Goal: Task Accomplishment & Management: Use online tool/utility

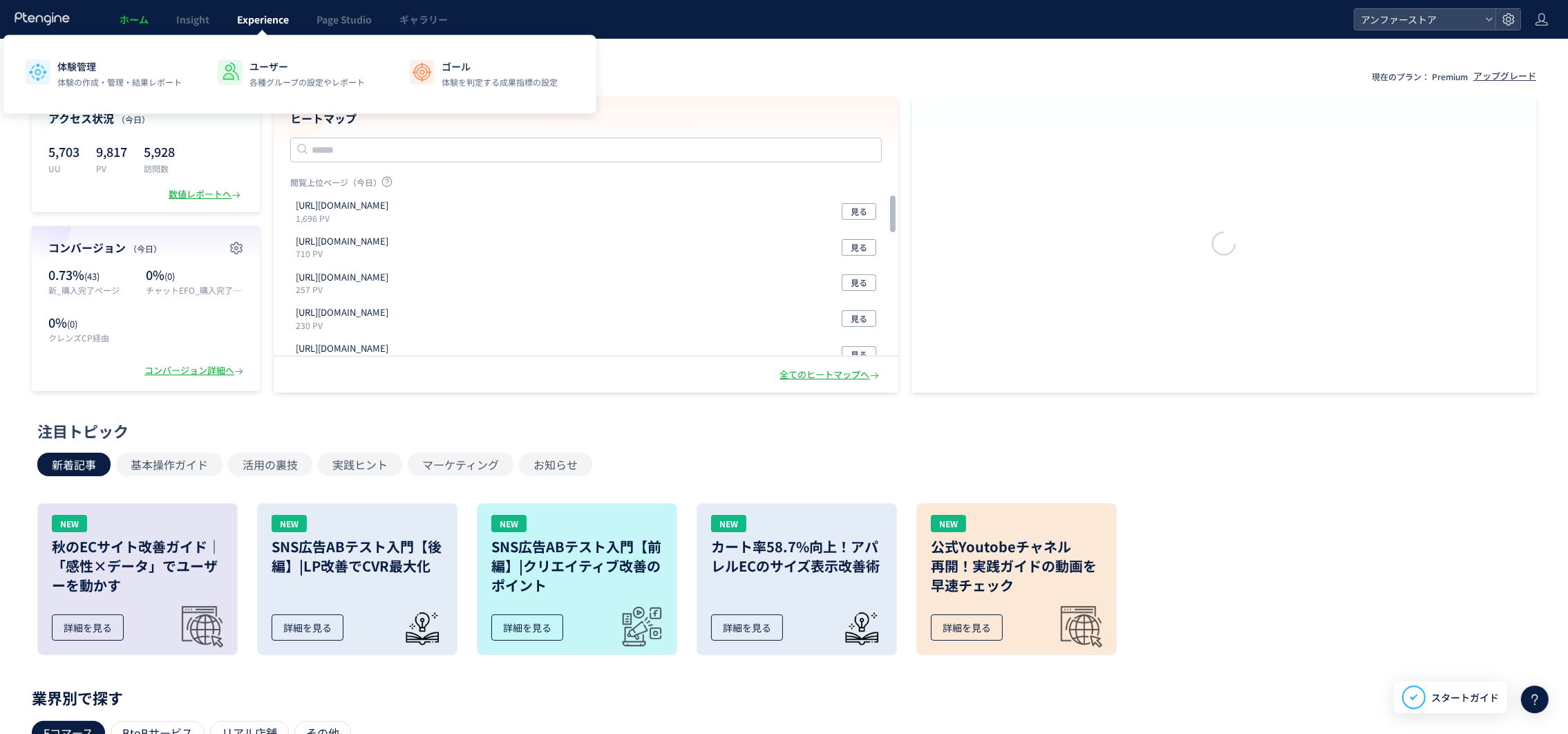
click at [259, 27] on link "Experience" at bounding box center [263, 19] width 80 height 39
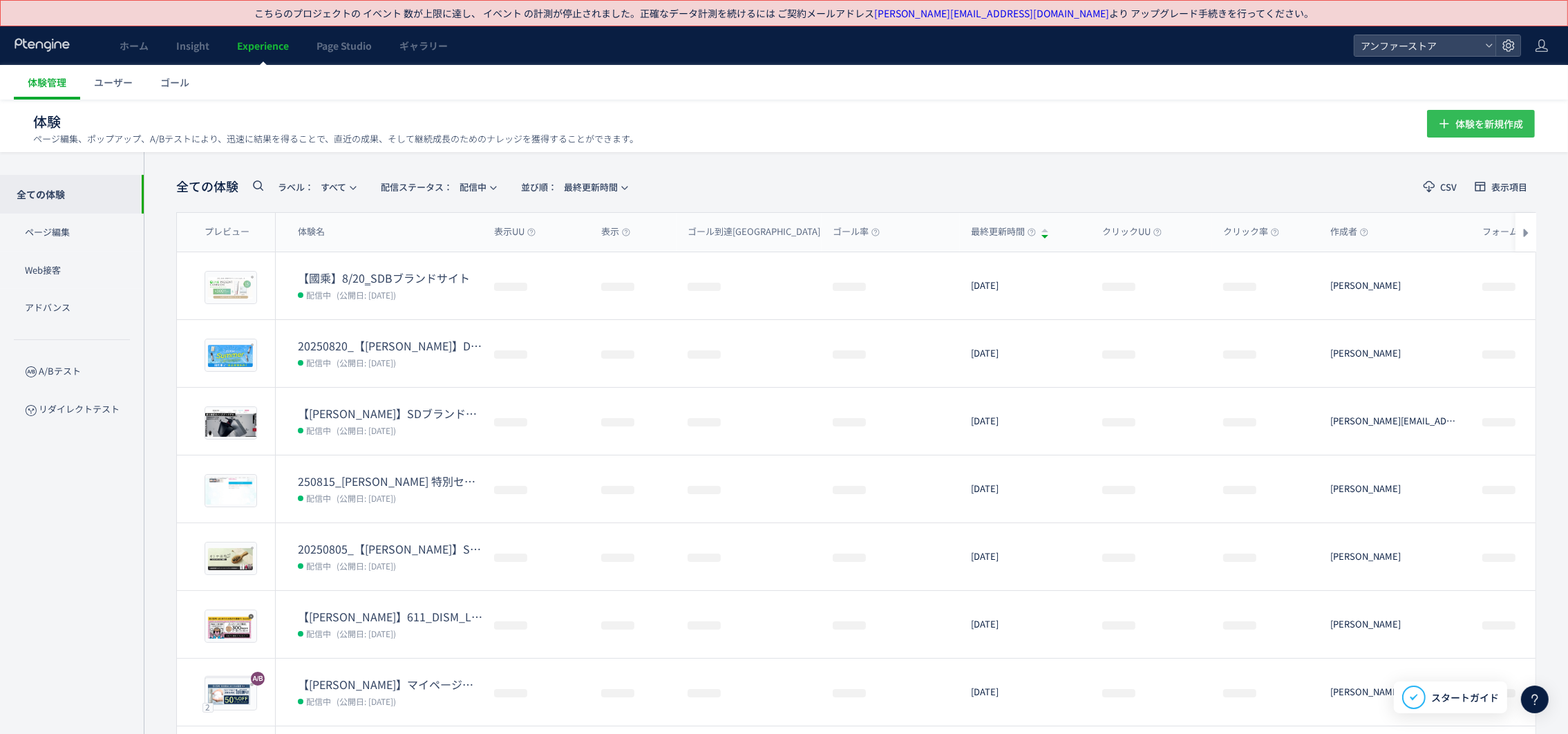
click at [1508, 130] on span "体験を新規作成" at bounding box center [1489, 123] width 68 height 28
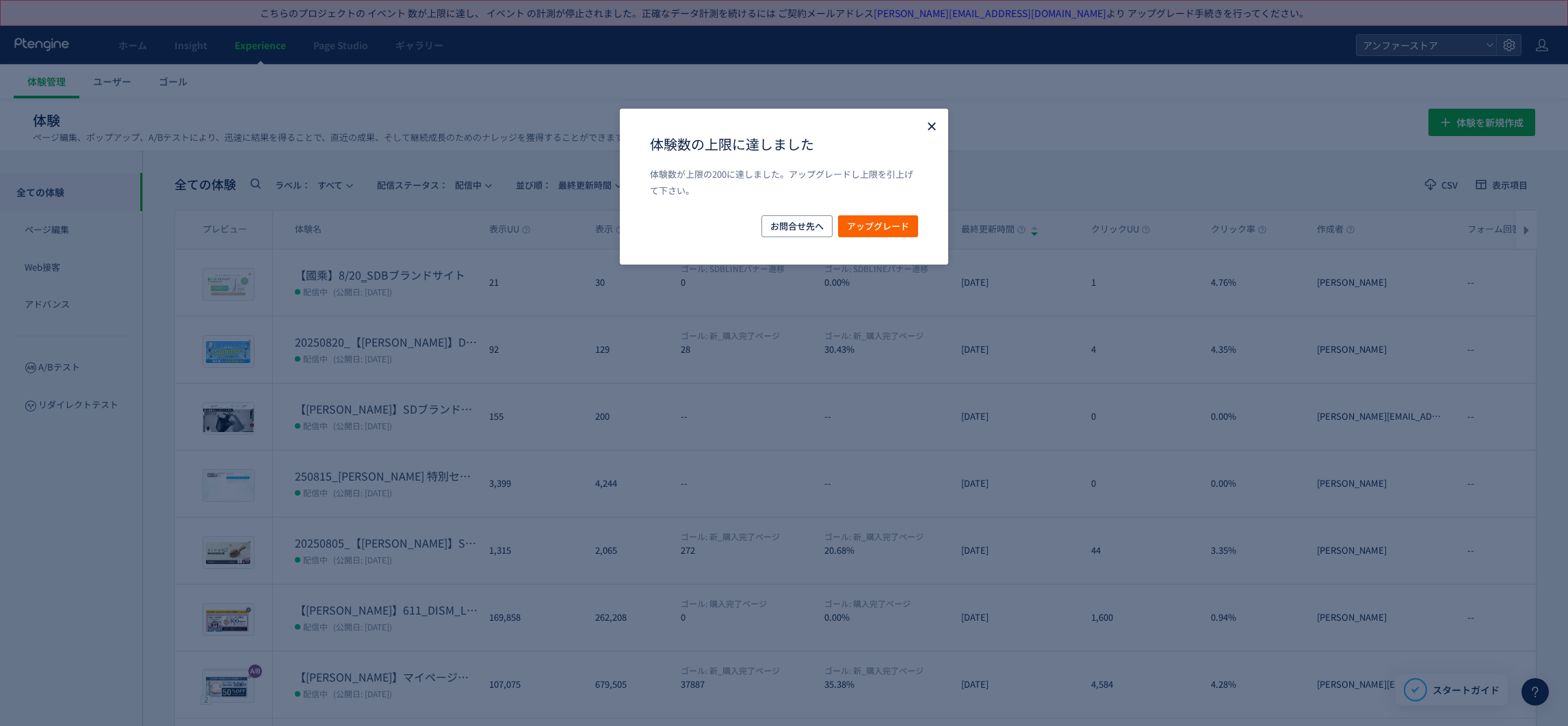
click at [927, 125] on use "Close" at bounding box center [931, 127] width 8 height 8
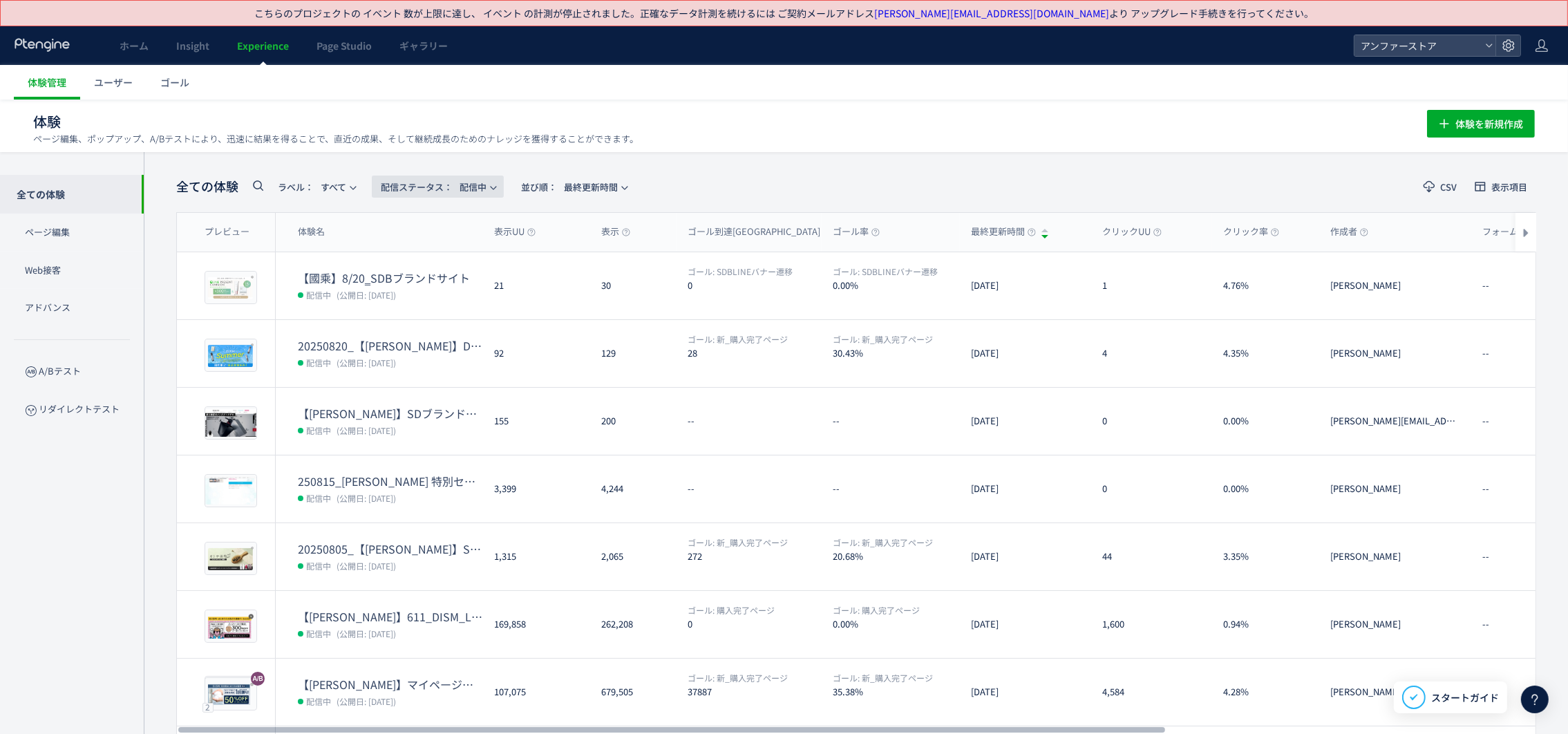
click at [446, 180] on span "配信ステータス​：" at bounding box center [417, 186] width 72 height 13
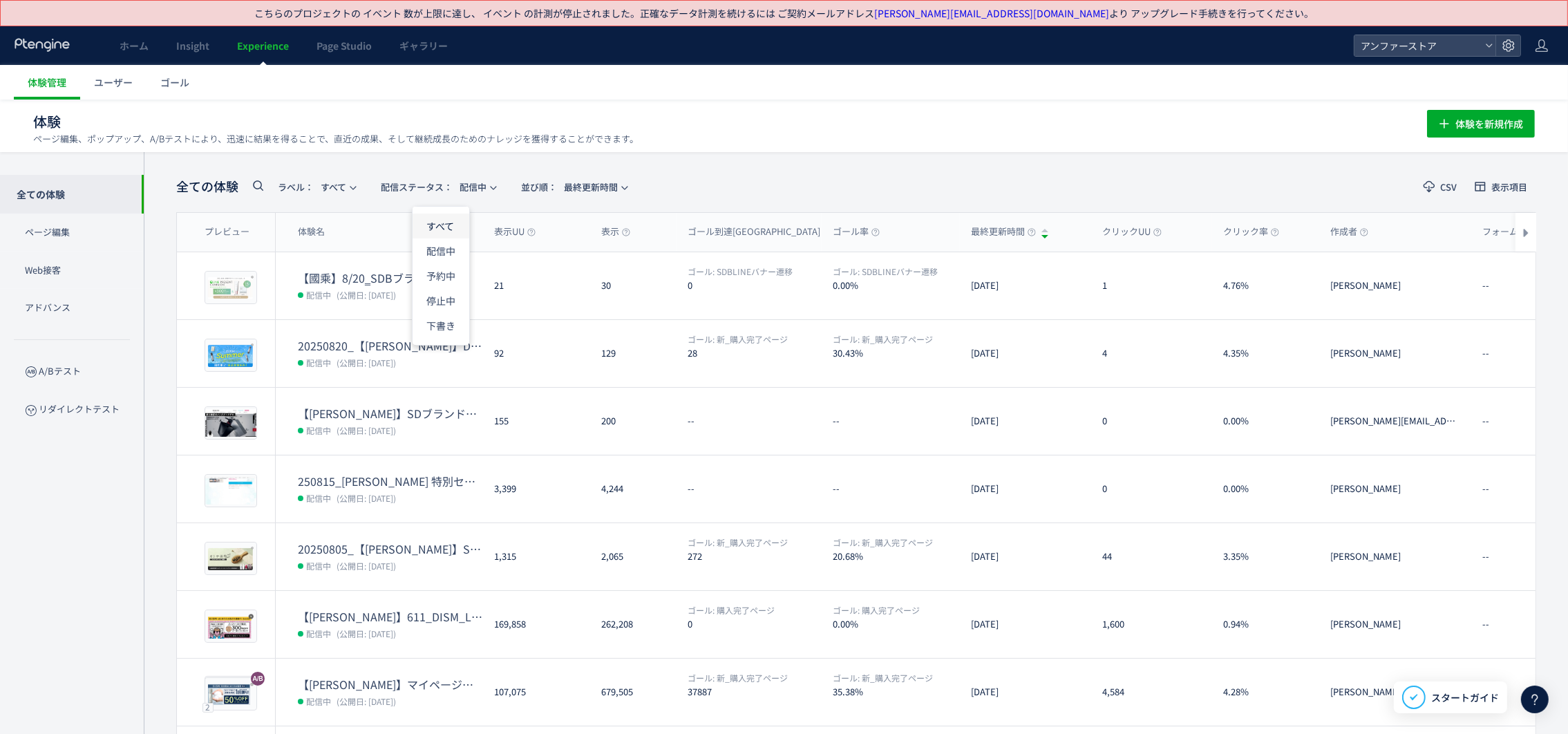
click at [446, 263] on li "すべて" at bounding box center [440, 275] width 57 height 25
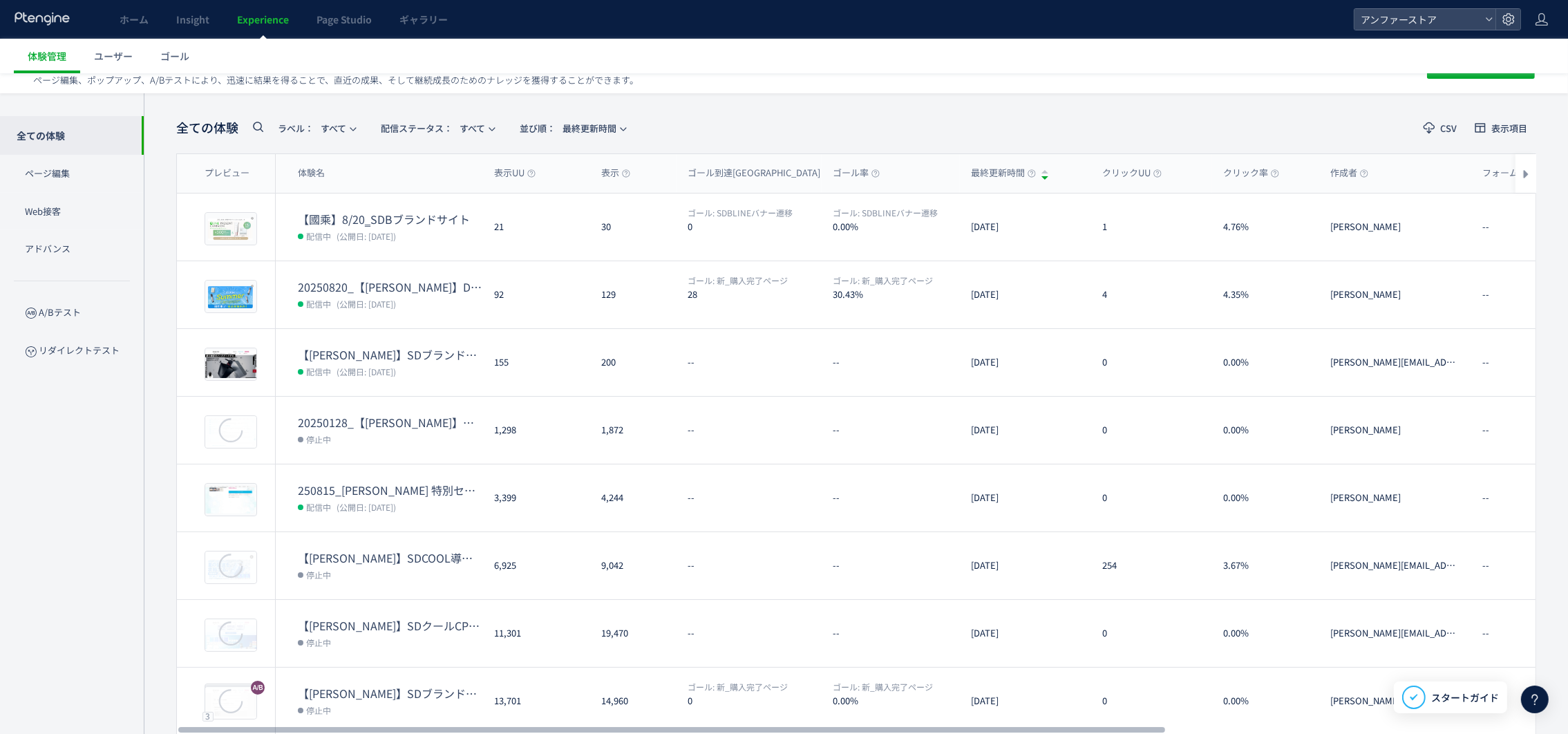
scroll to position [39, 0]
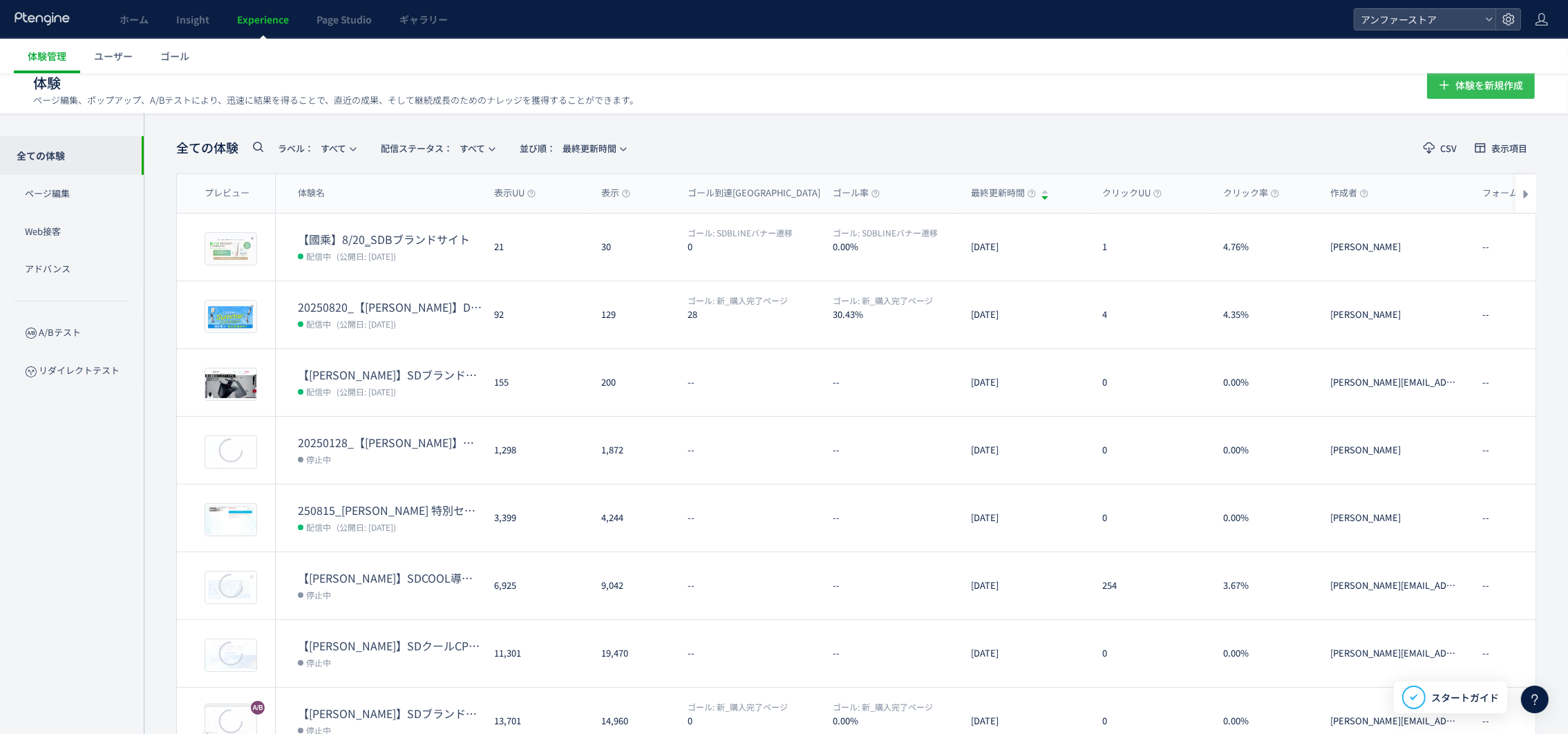
click at [1478, 86] on span "体験を新規作成" at bounding box center [1489, 86] width 68 height 28
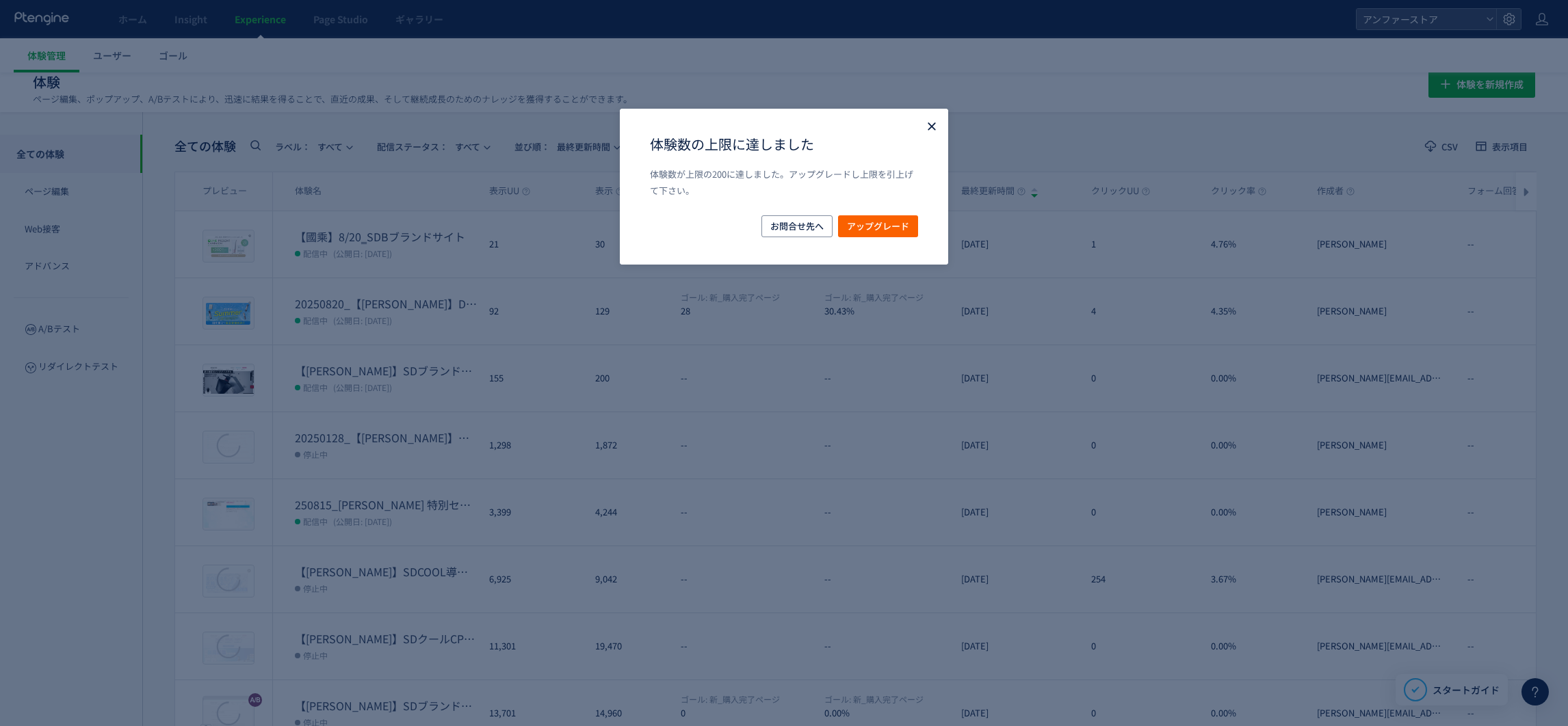
click at [925, 122] on icon "Close" at bounding box center [932, 126] width 14 height 14
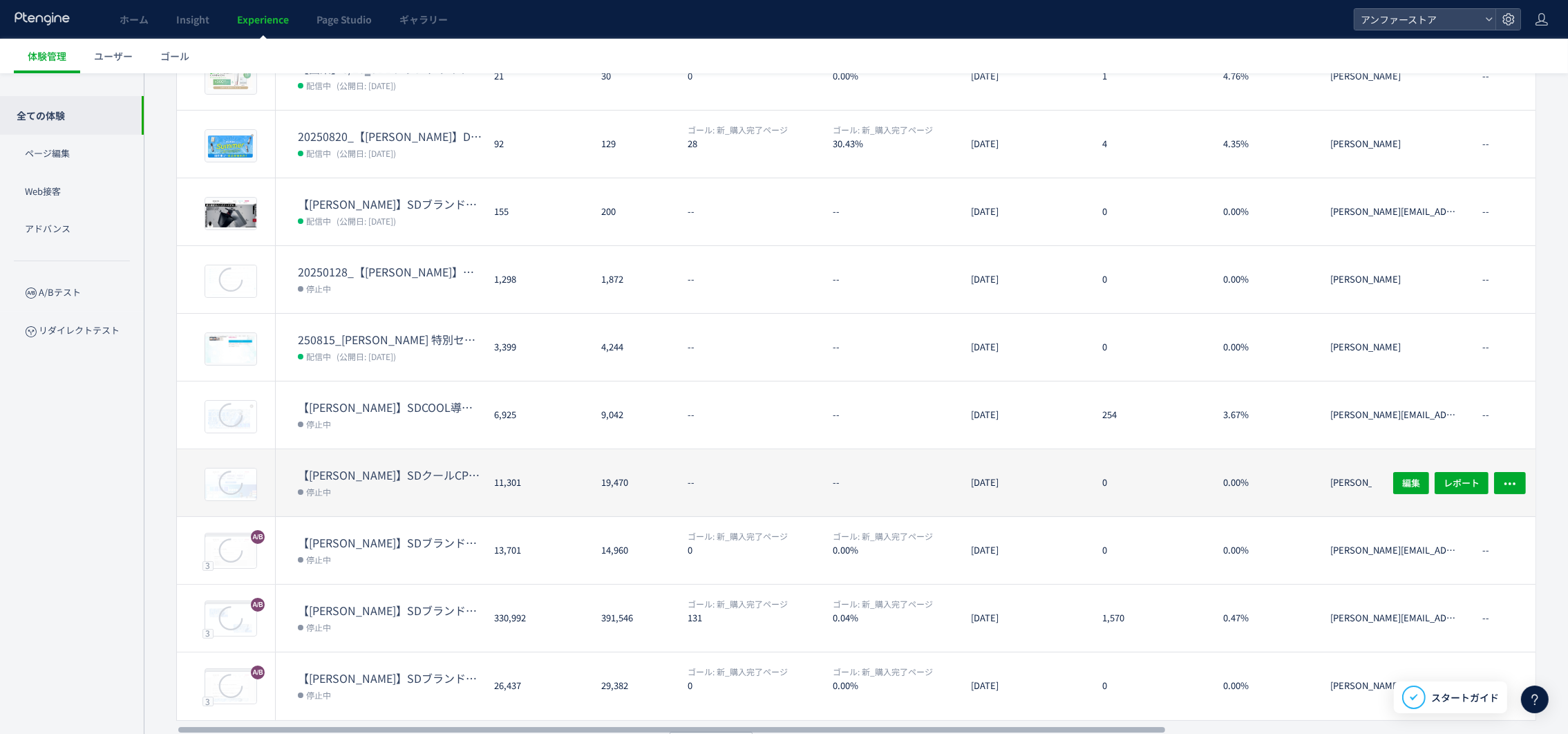
scroll to position [246, 0]
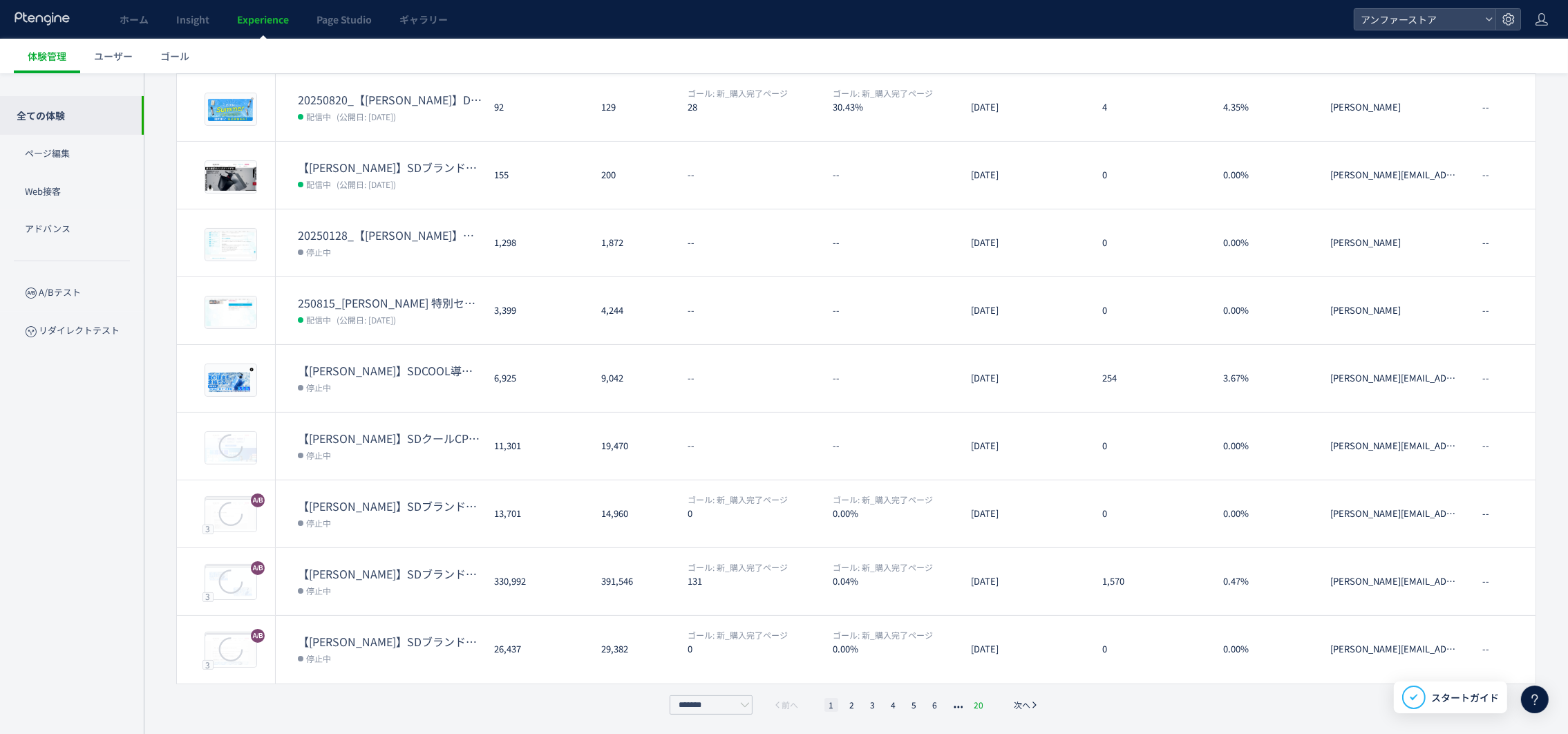
click at [974, 699] on li "20" at bounding box center [979, 705] width 18 height 14
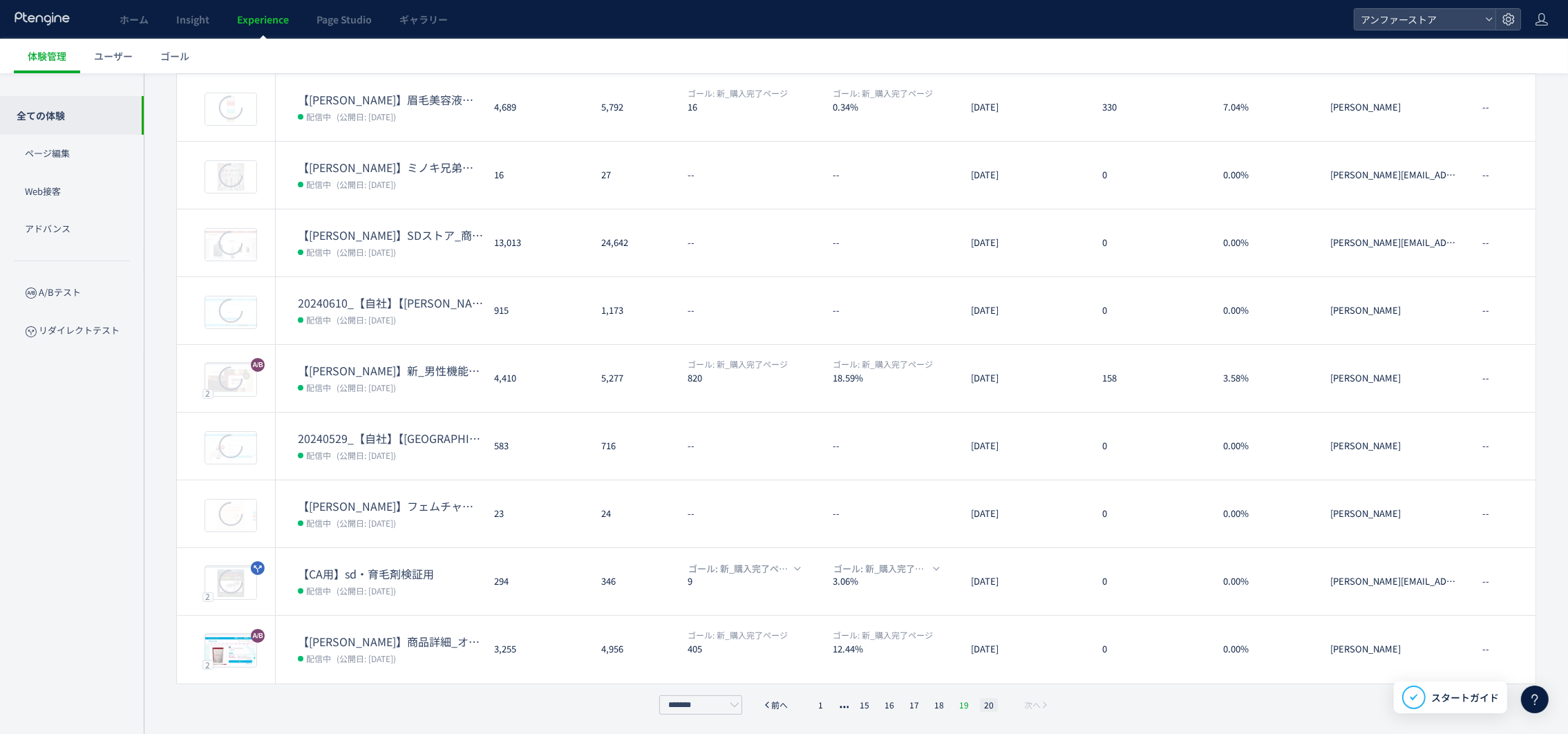
click at [980, 700] on li "19" at bounding box center [989, 705] width 18 height 14
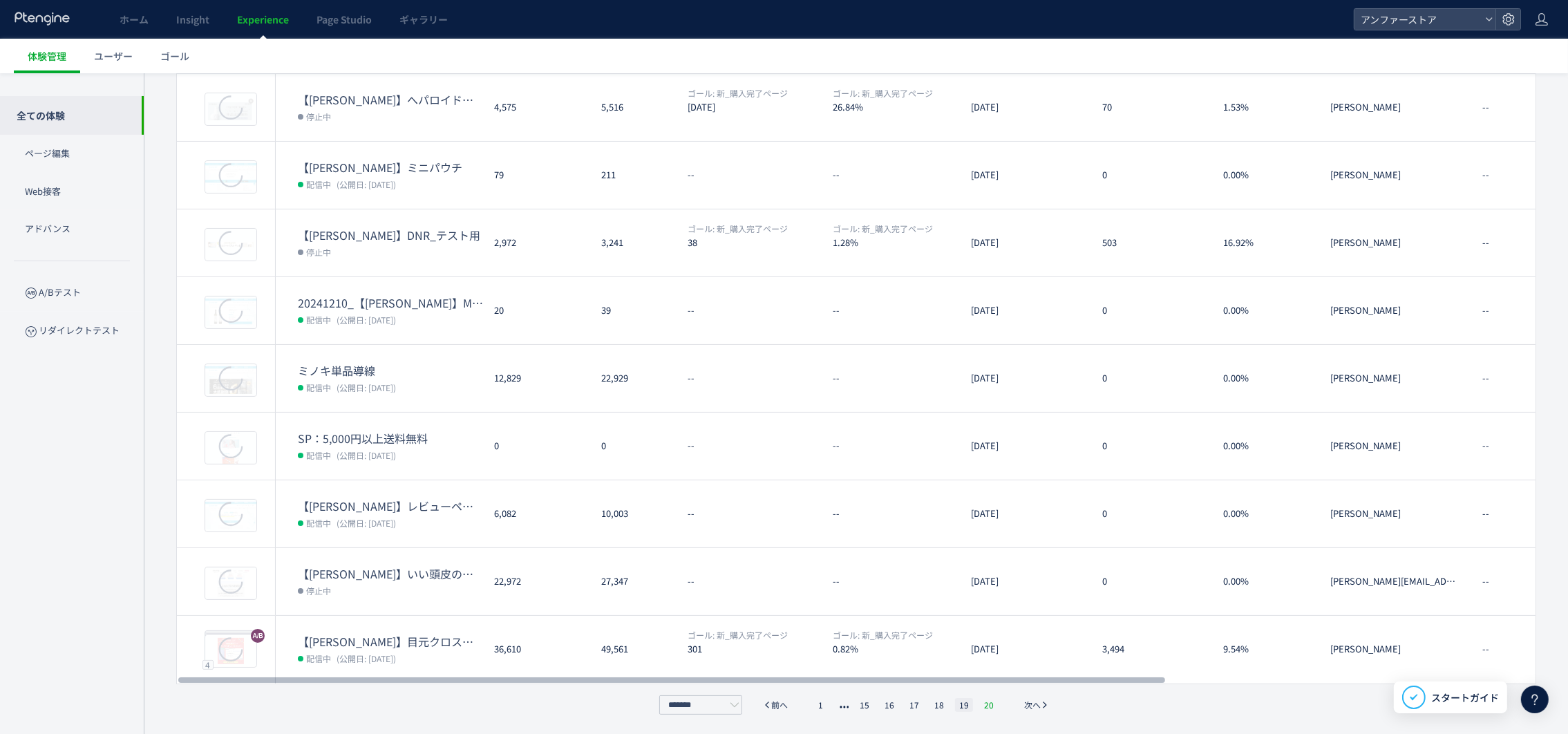
click at [990, 704] on li "20" at bounding box center [989, 705] width 18 height 14
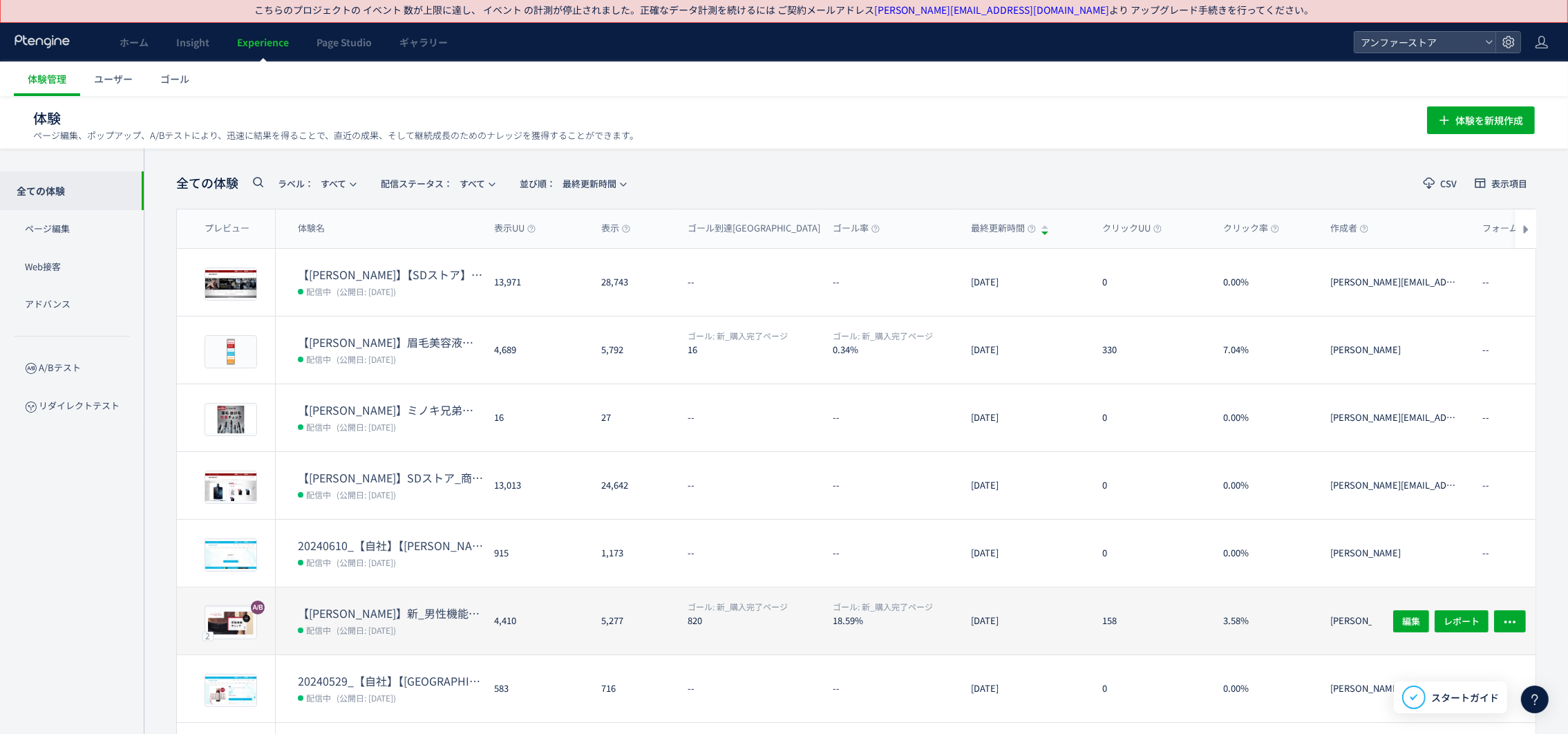
scroll to position [0, 0]
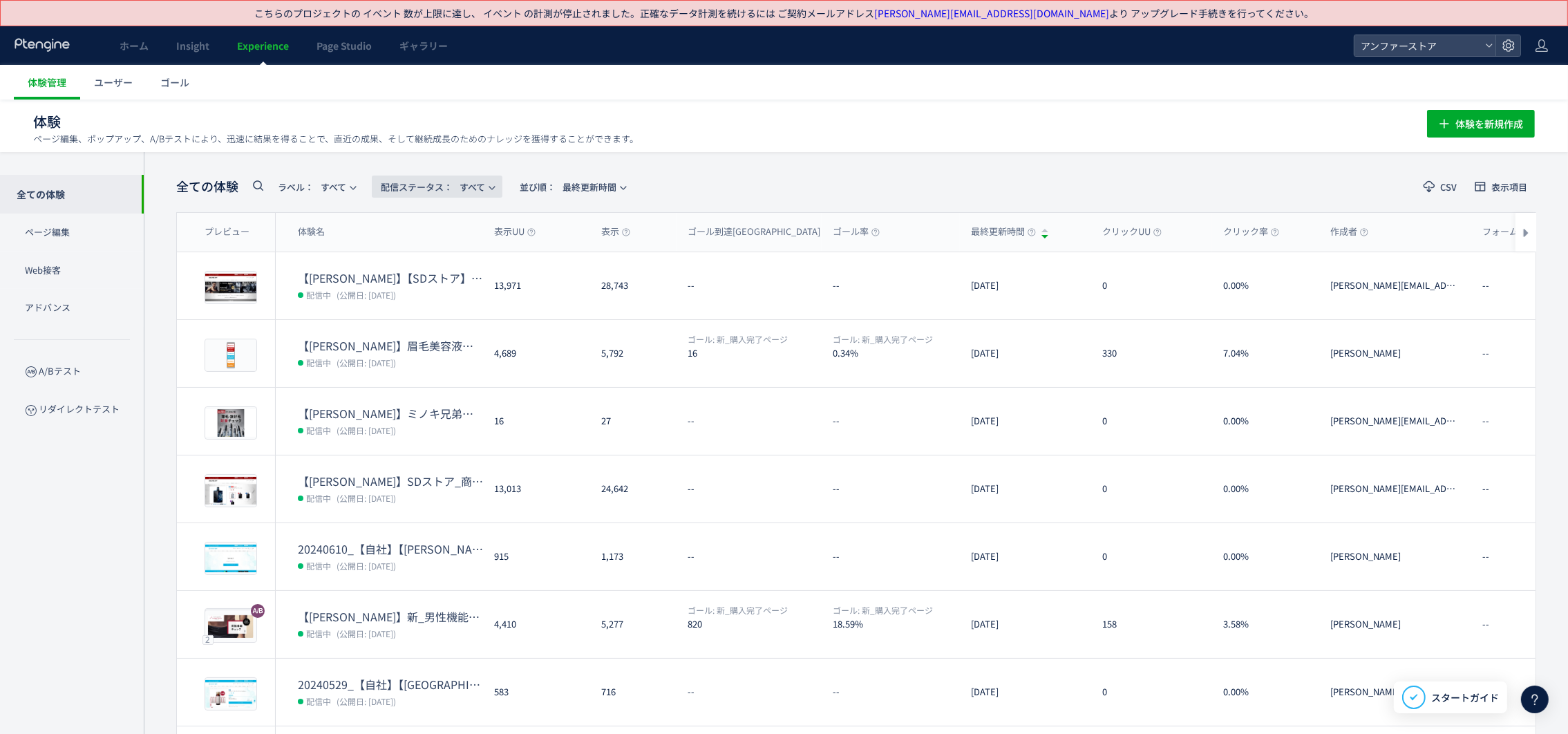
click at [446, 183] on span "配信ステータス​：" at bounding box center [417, 186] width 72 height 13
click at [446, 288] on li "配信中" at bounding box center [440, 300] width 57 height 25
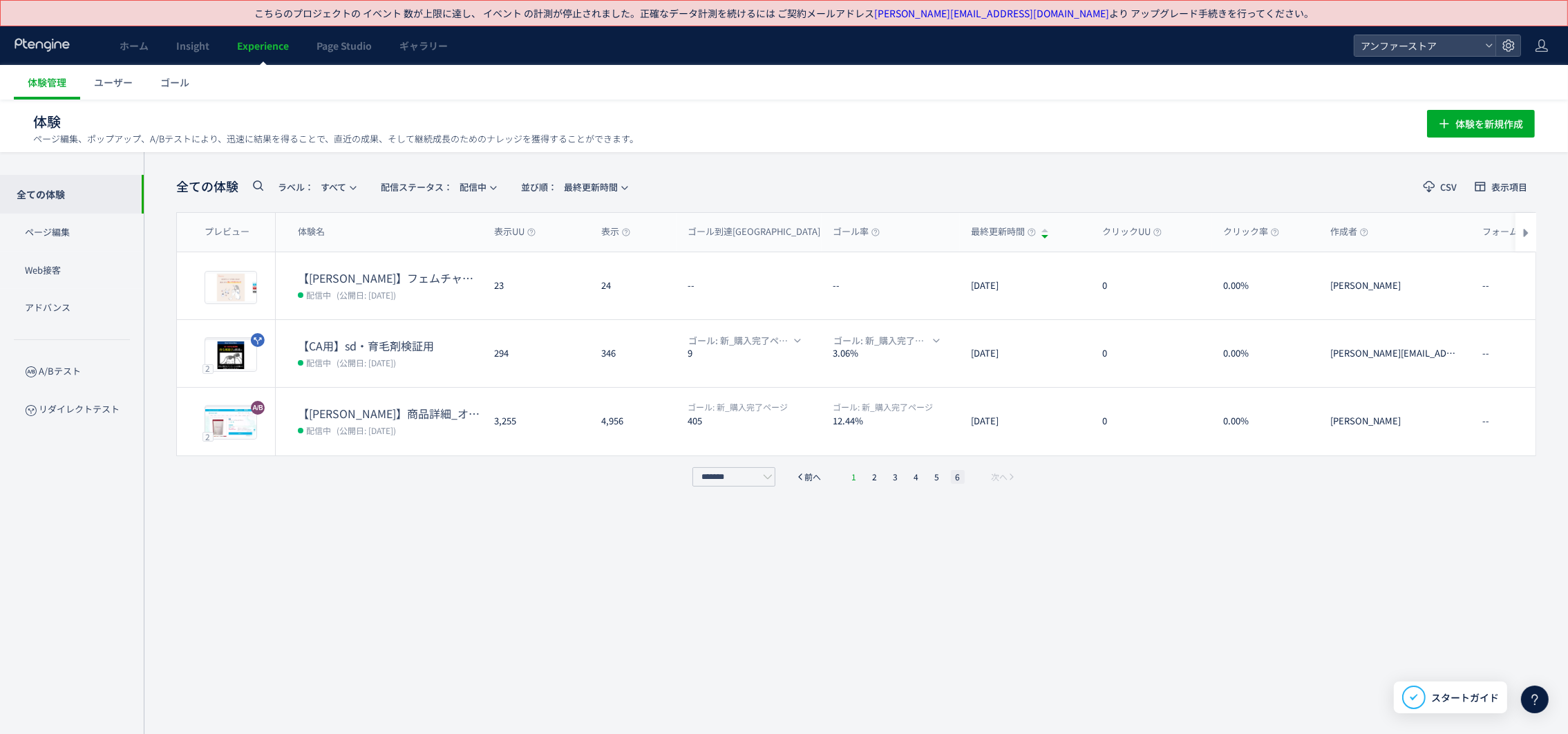
click at [847, 478] on li "1" at bounding box center [854, 477] width 14 height 14
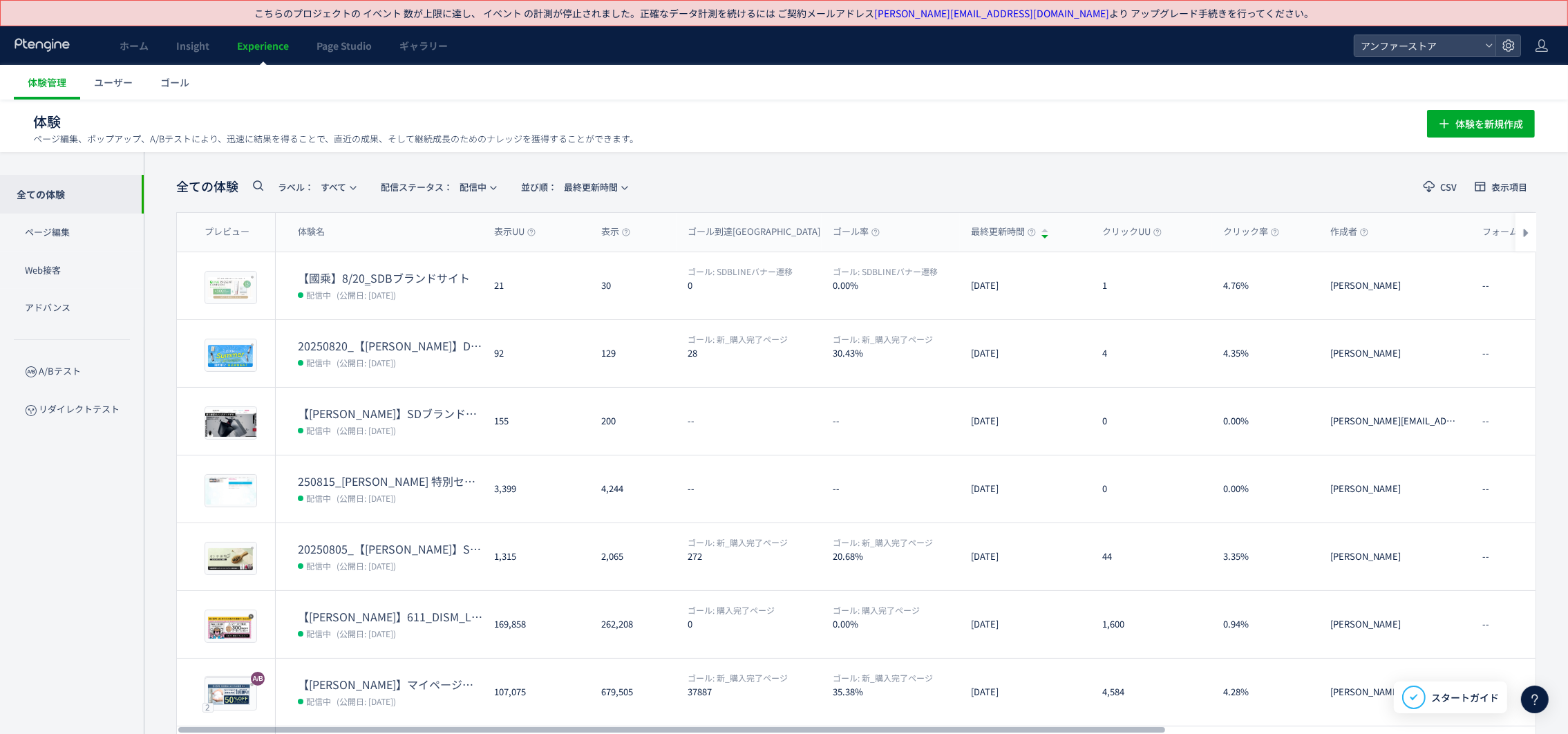
scroll to position [246, 0]
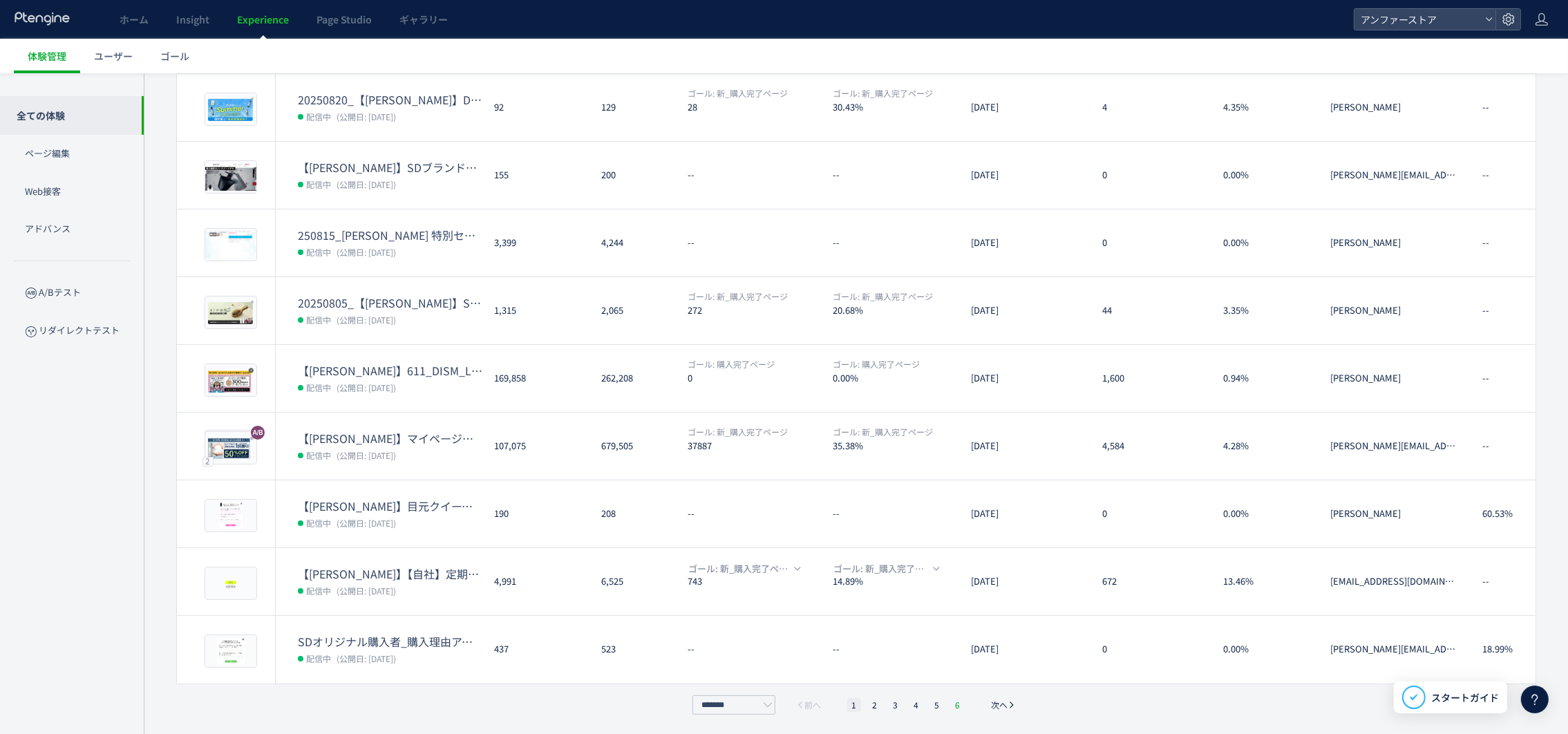
click at [957, 709] on li "6" at bounding box center [958, 705] width 14 height 14
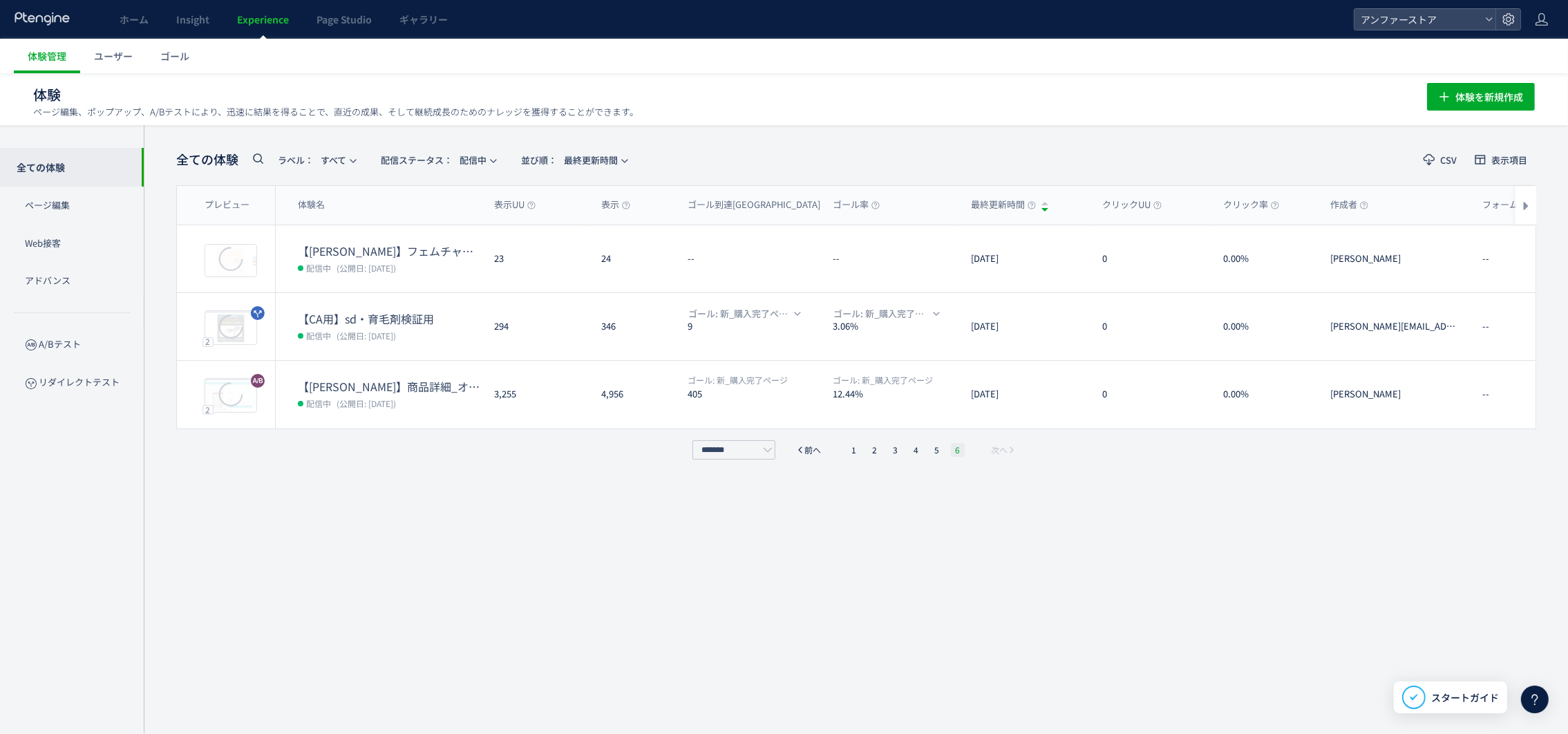
scroll to position [27, 0]
click at [462, 160] on span "配信ステータス​： 配信中" at bounding box center [434, 159] width 106 height 23
click at [444, 263] on li "停止中" at bounding box center [440, 273] width 57 height 25
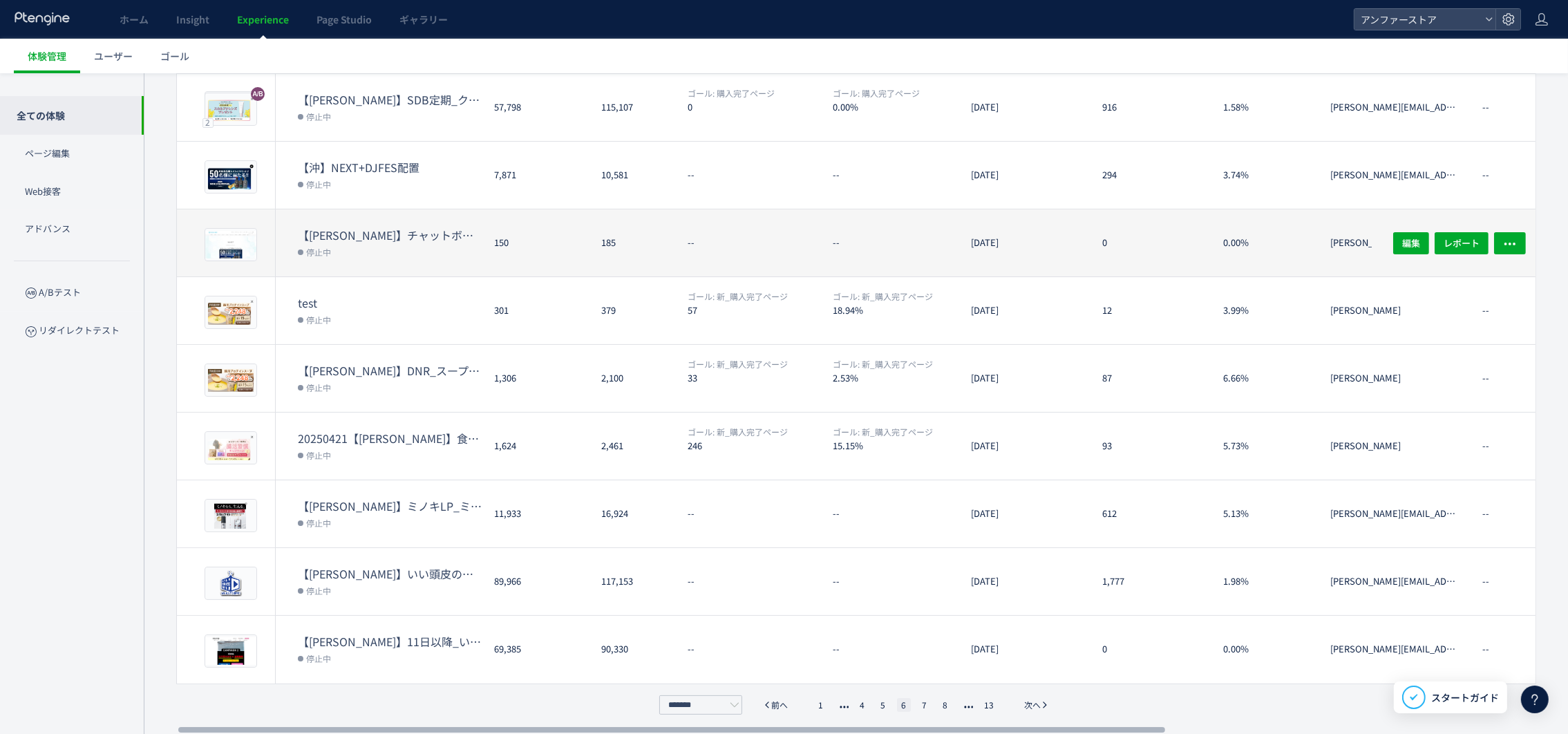
scroll to position [39, 0]
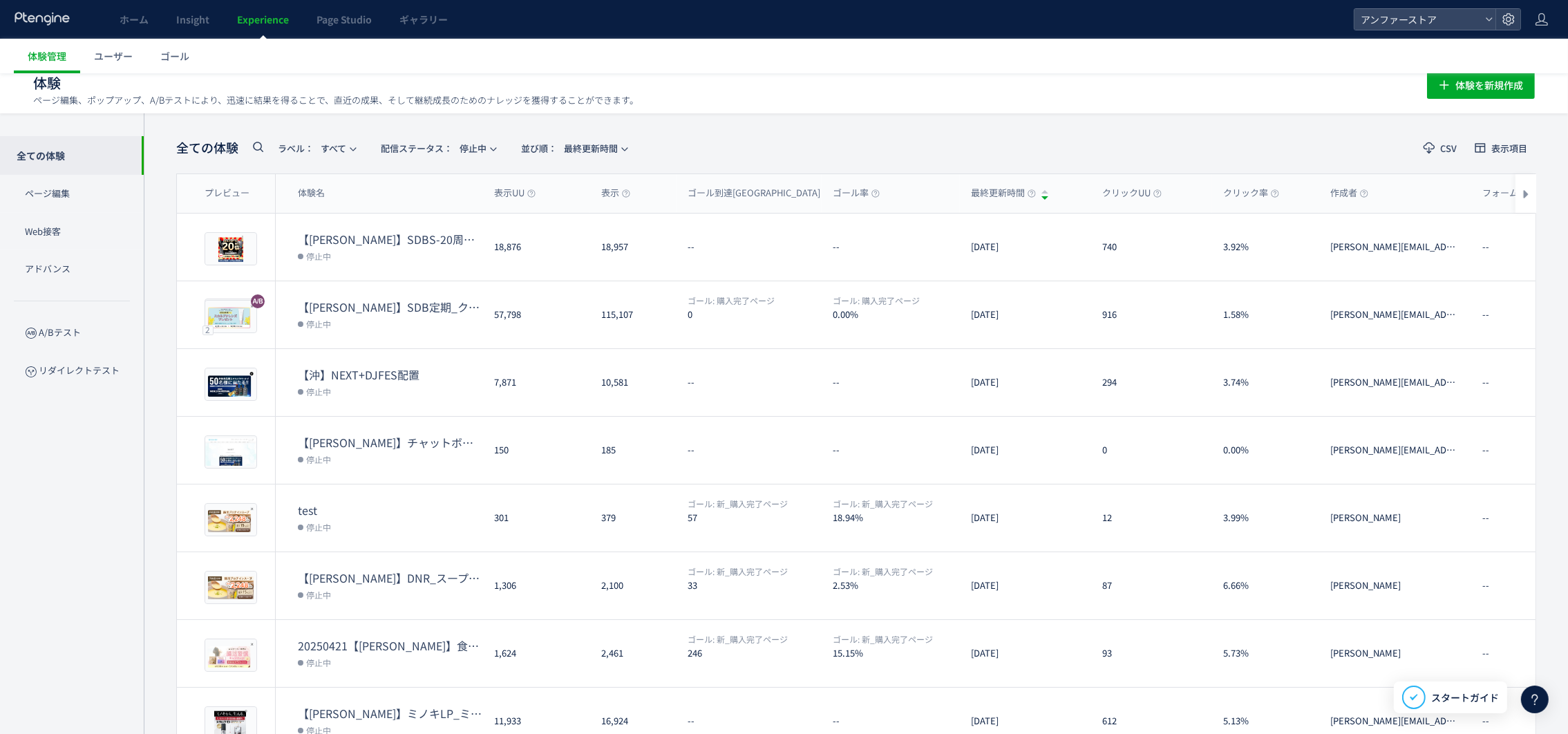
click at [257, 145] on icon at bounding box center [258, 146] width 17 height 17
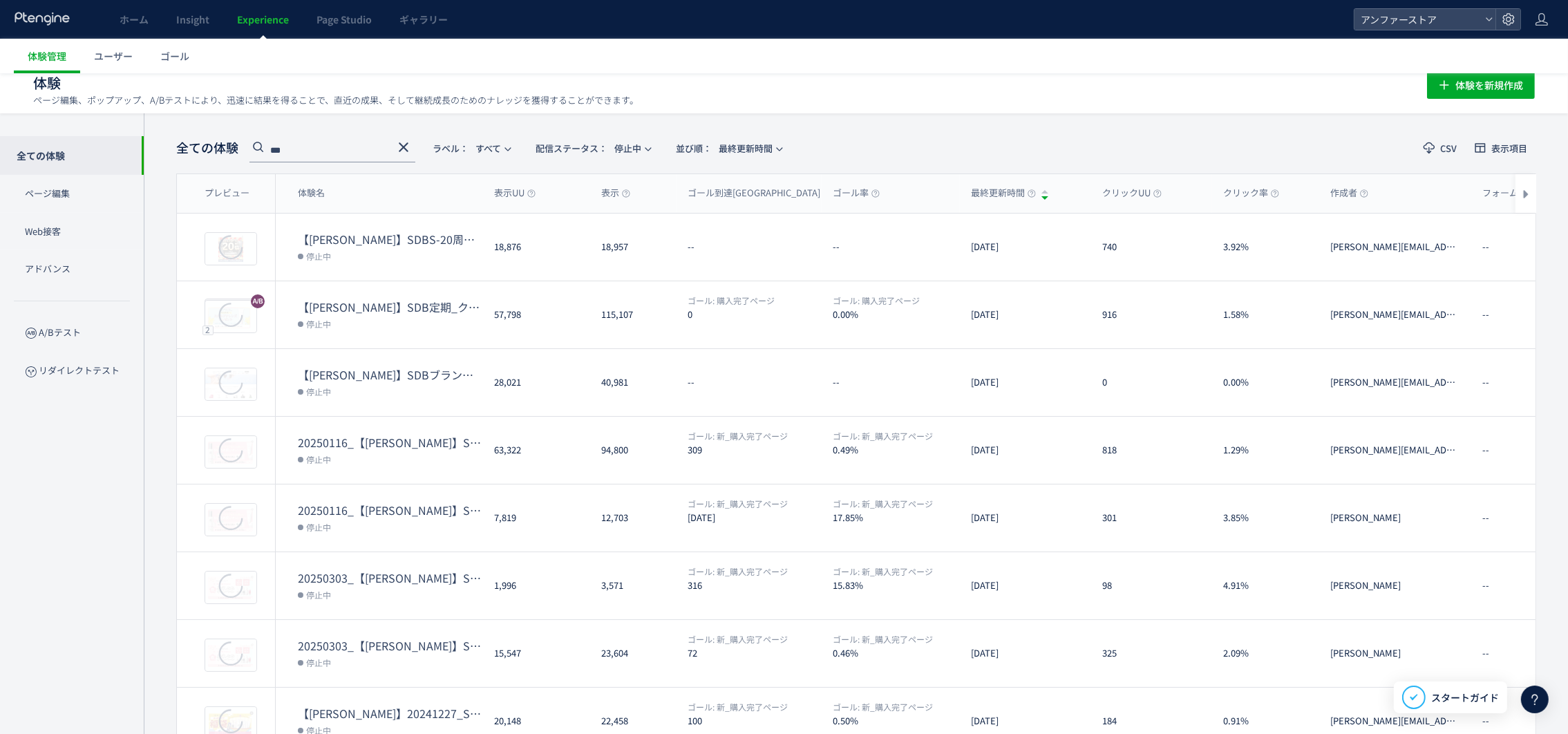
type input "***"
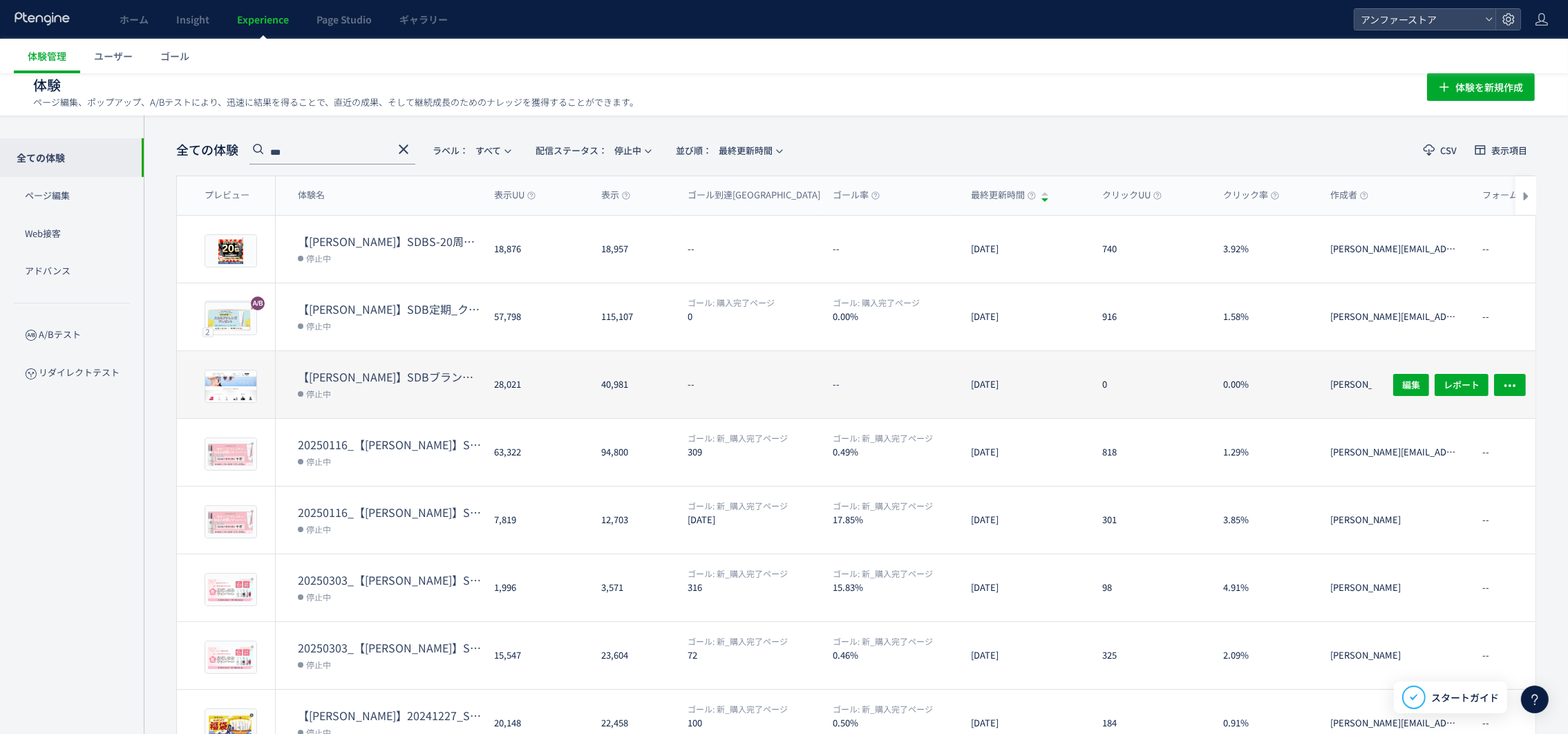
scroll to position [0, 0]
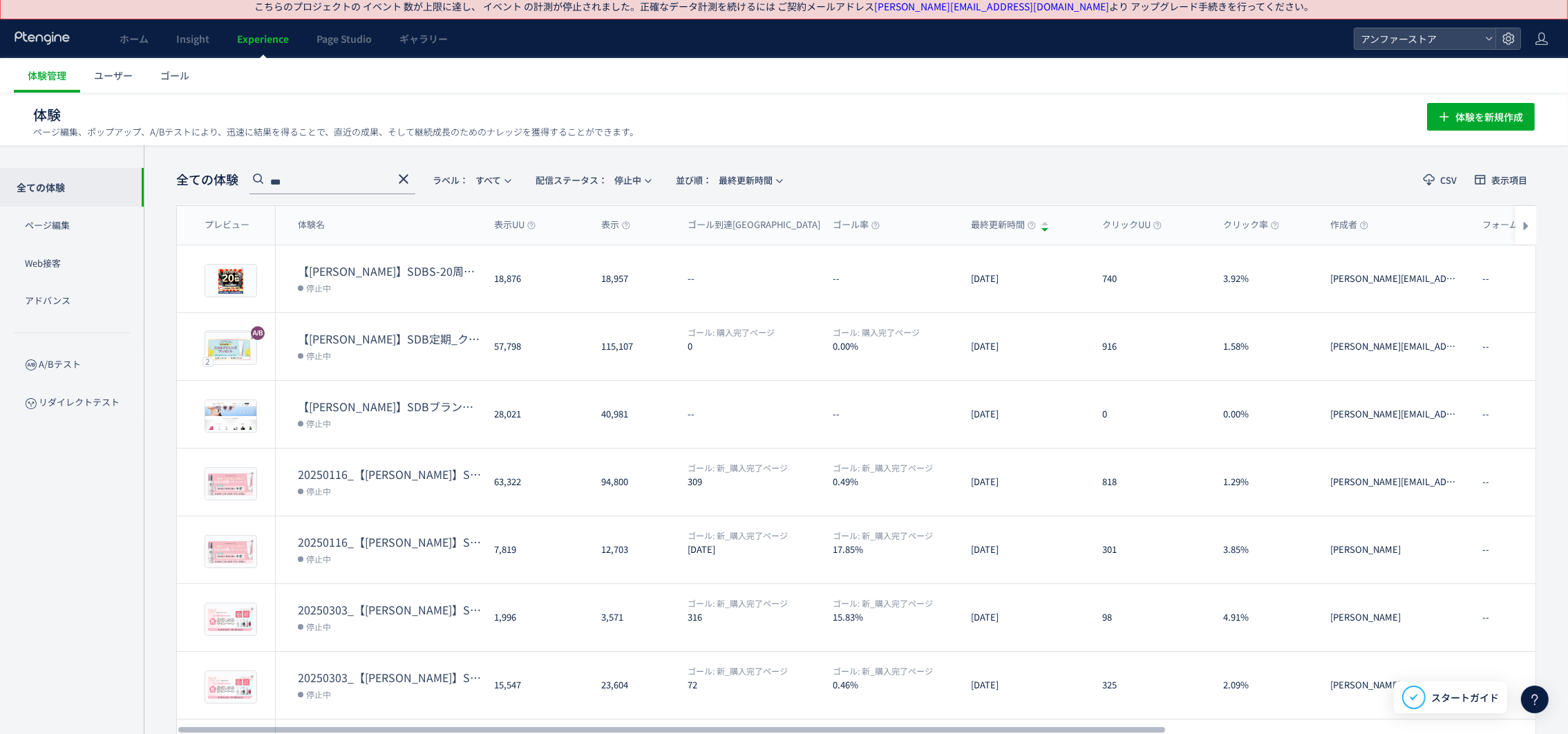
click at [405, 176] on use at bounding box center [404, 179] width 10 height 10
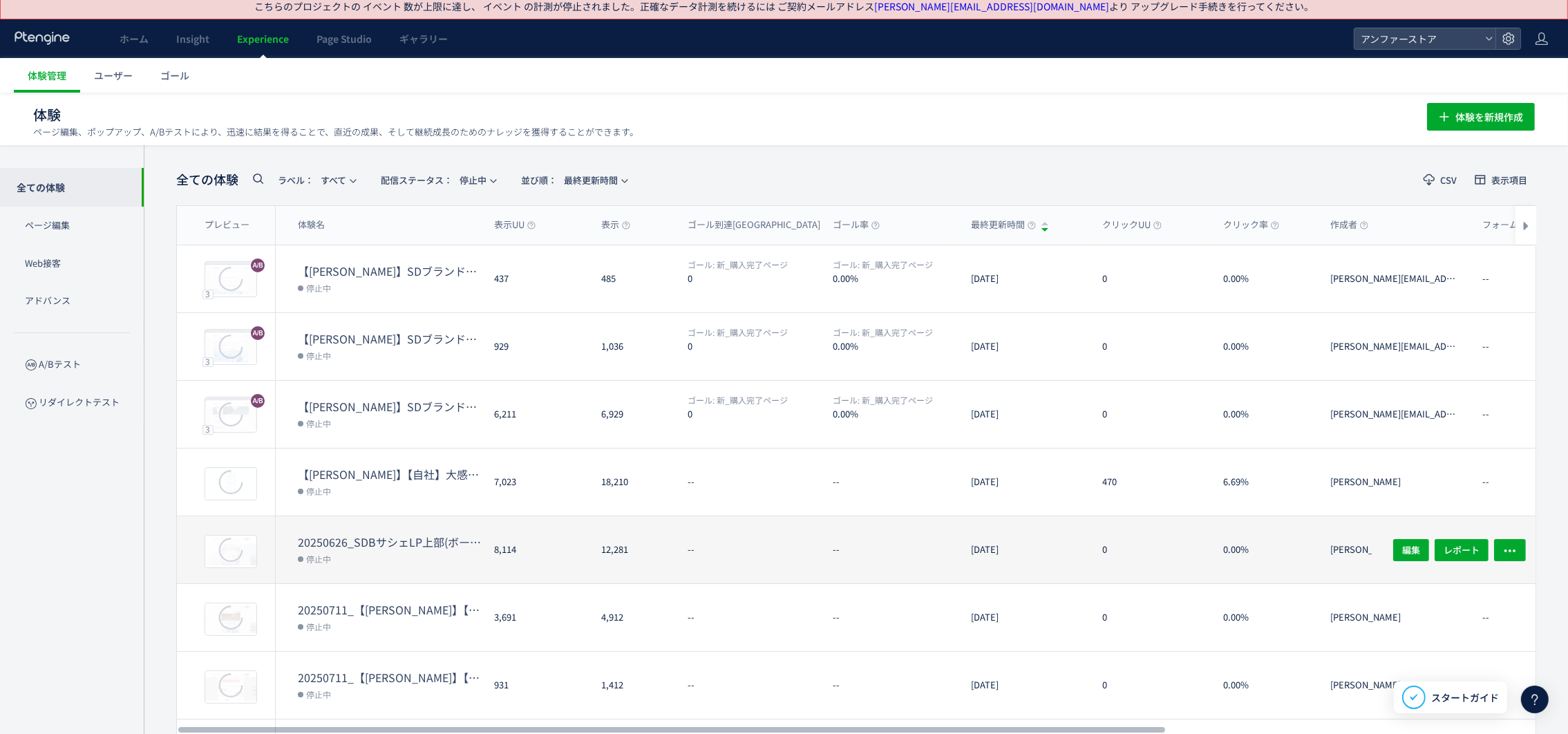
scroll to position [246, 0]
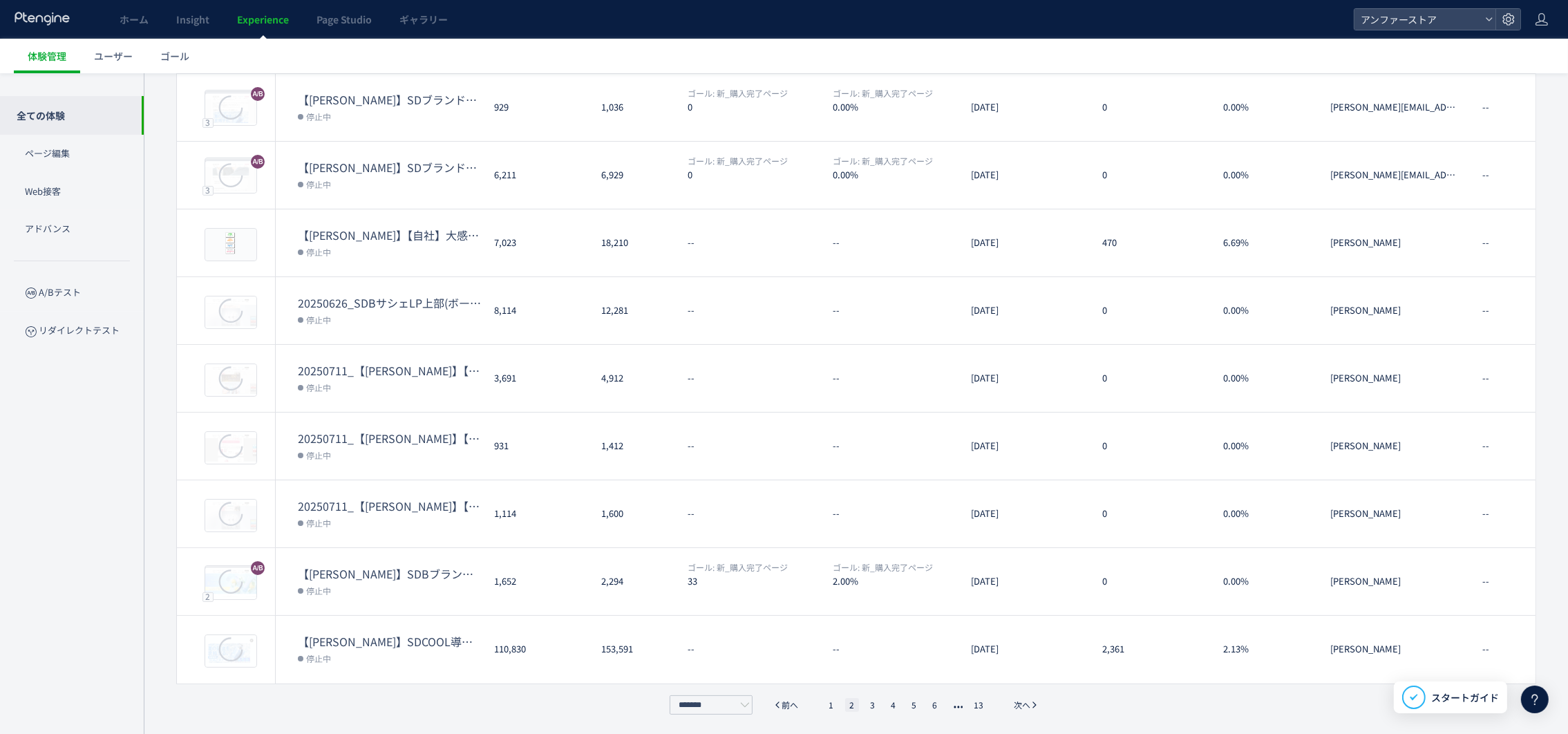
click at [832, 712] on div "******* 前へ 1 2 3 4 5 6 13 次へ" at bounding box center [856, 704] width 380 height 19
click at [831, 704] on li "1" at bounding box center [831, 705] width 14 height 14
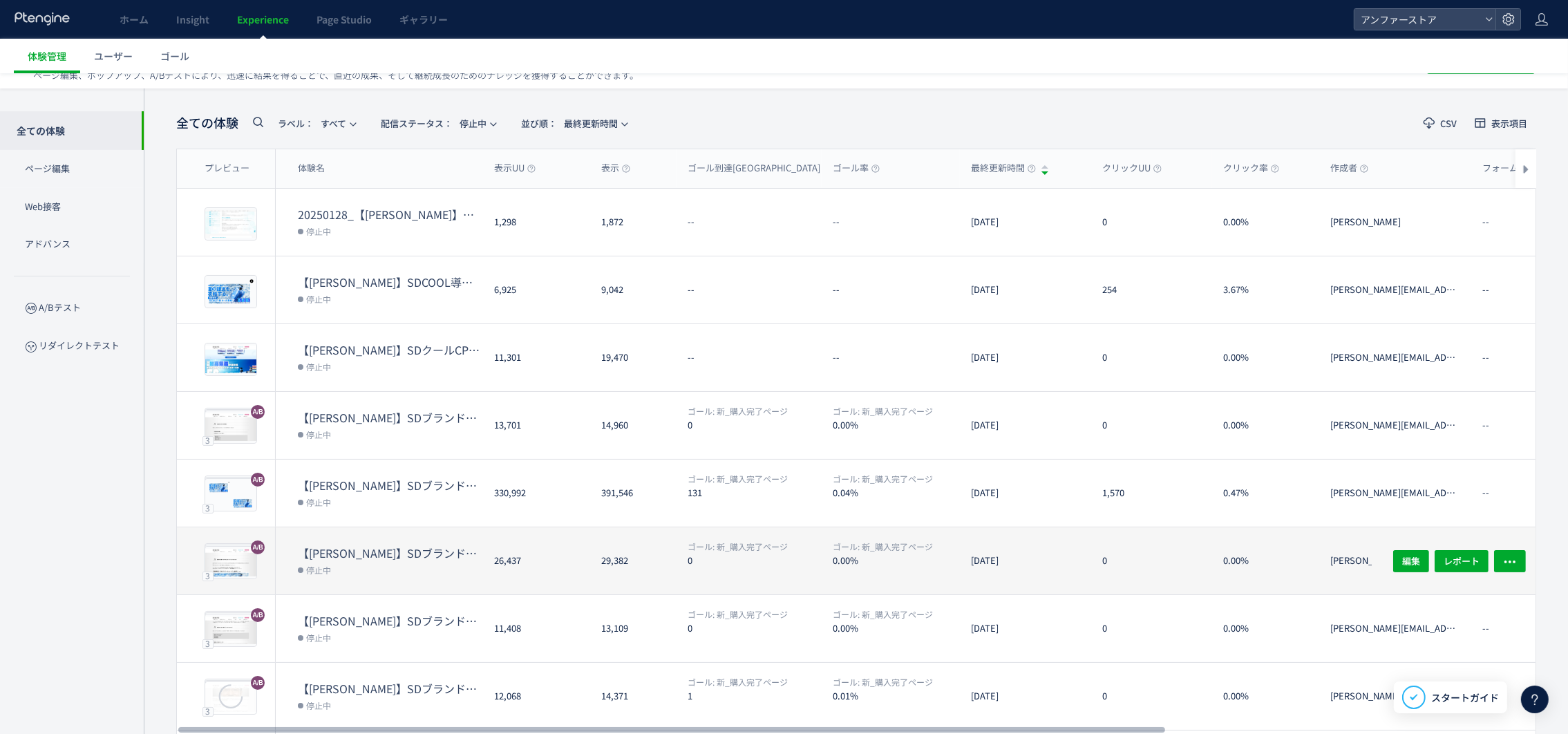
scroll to position [0, 0]
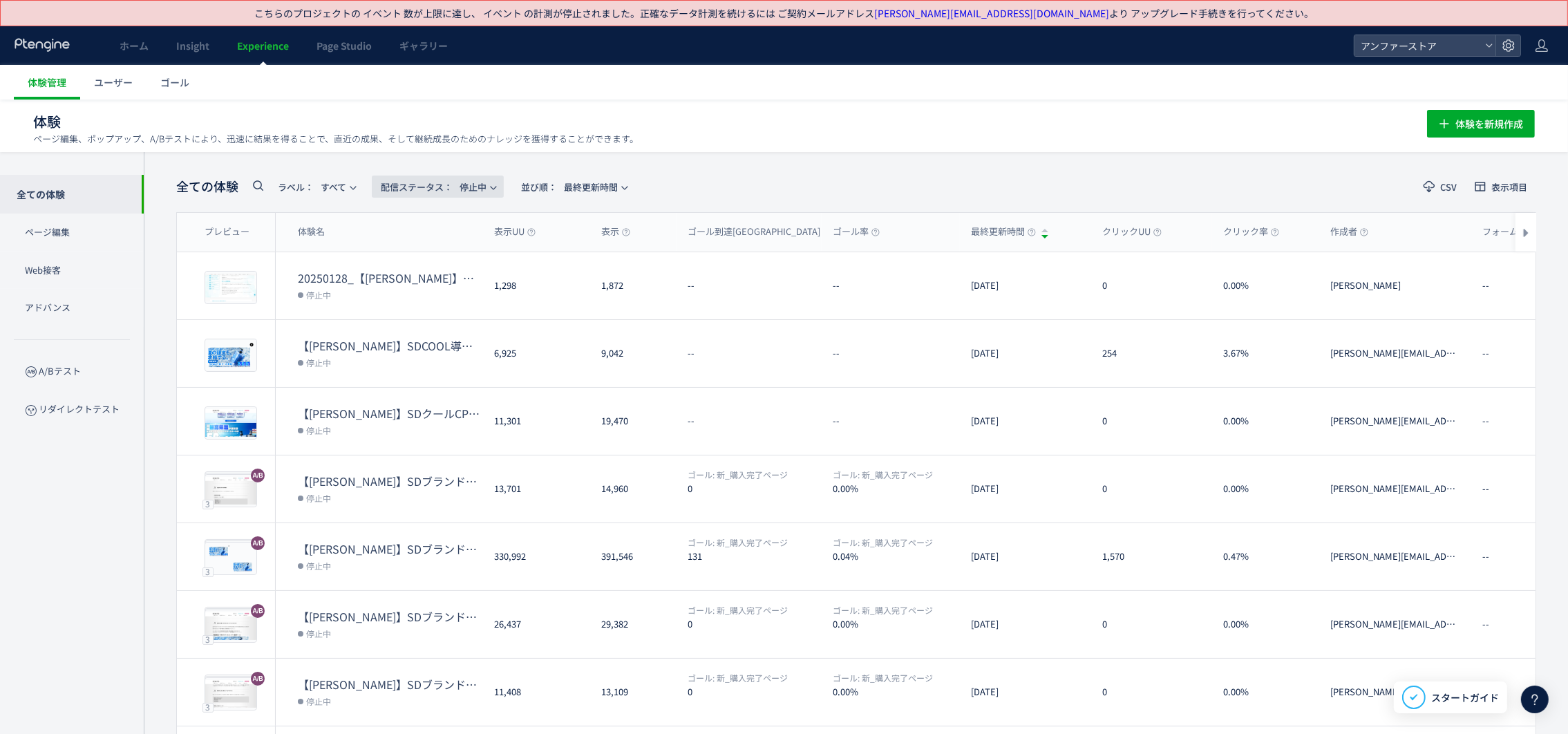
click at [476, 180] on span "配信ステータス​： 停止中" at bounding box center [434, 186] width 106 height 23
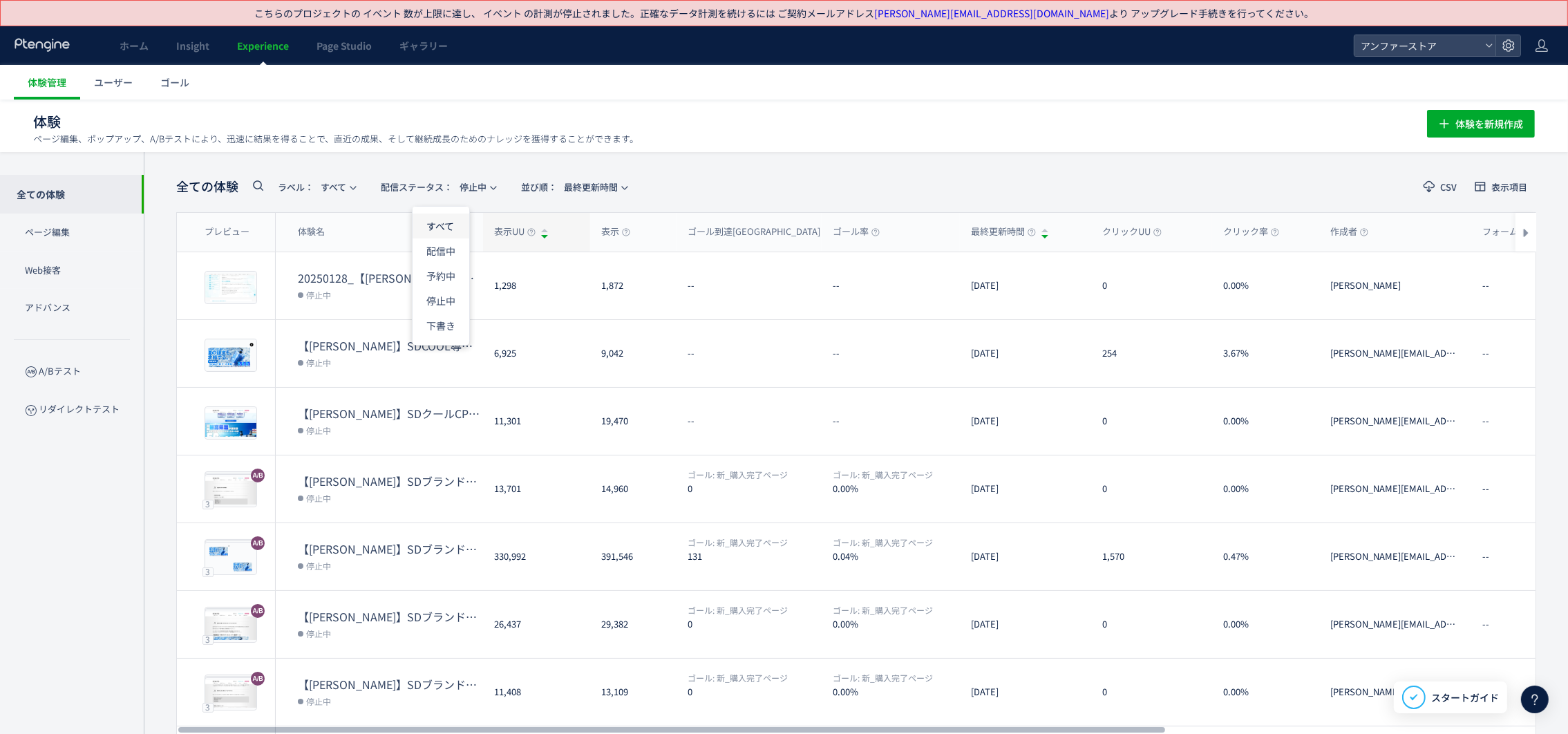
click at [445, 263] on li "すべて" at bounding box center [440, 275] width 57 height 25
